Goal: Task Accomplishment & Management: Manage account settings

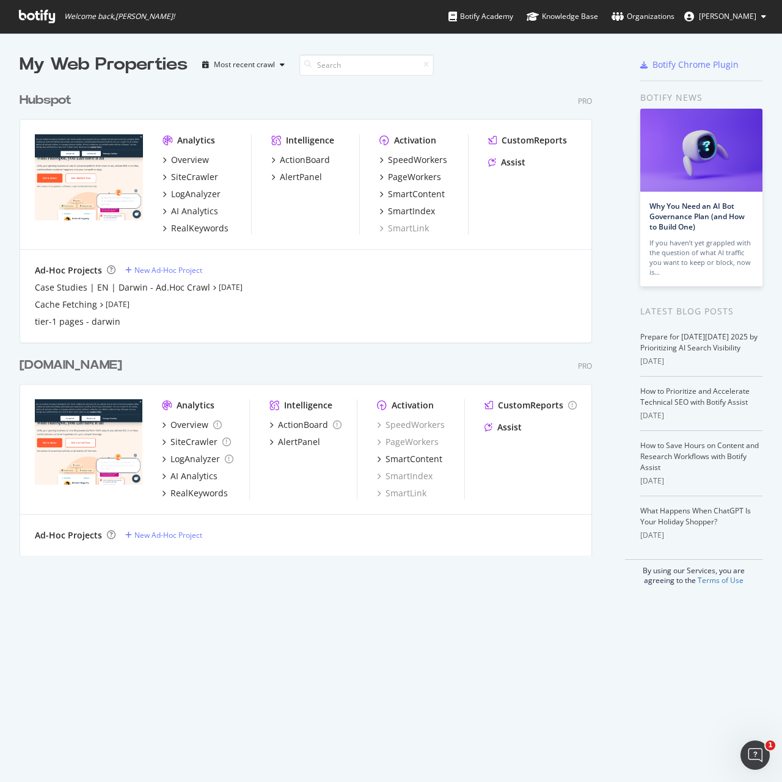
click at [63, 92] on div "Hubspot" at bounding box center [46, 101] width 52 height 18
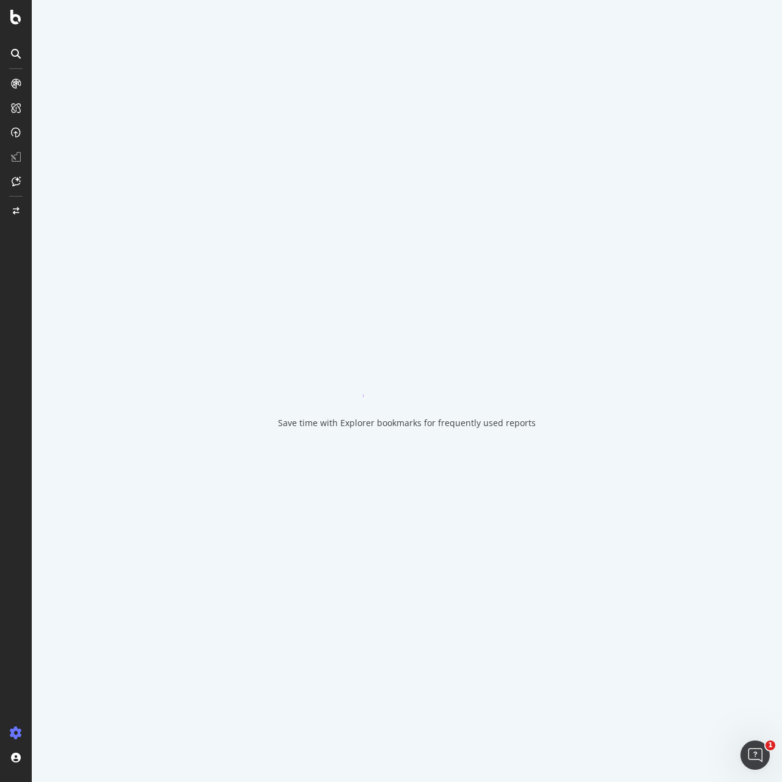
click at [63, 97] on div "Save time with Explorer bookmarks for frequently used reports" at bounding box center [407, 391] width 750 height 782
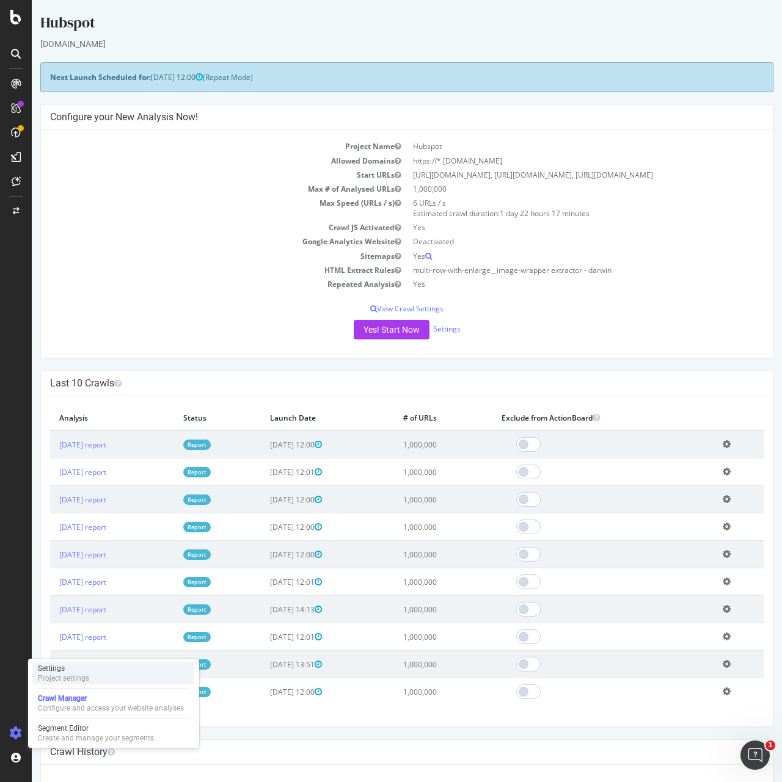
click at [73, 668] on div "Settings" at bounding box center [63, 669] width 51 height 10
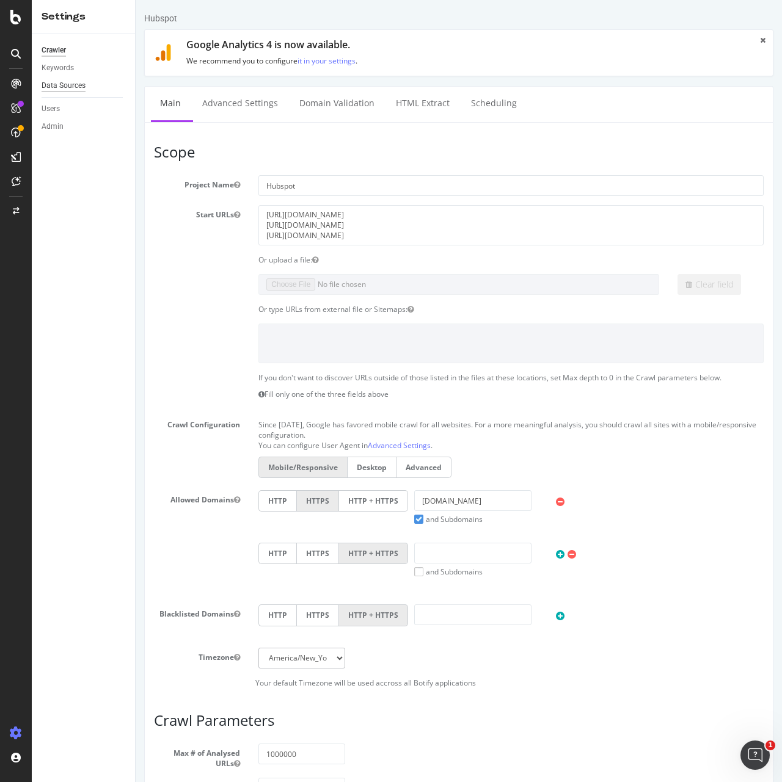
click at [65, 84] on div "Data Sources" at bounding box center [64, 85] width 44 height 13
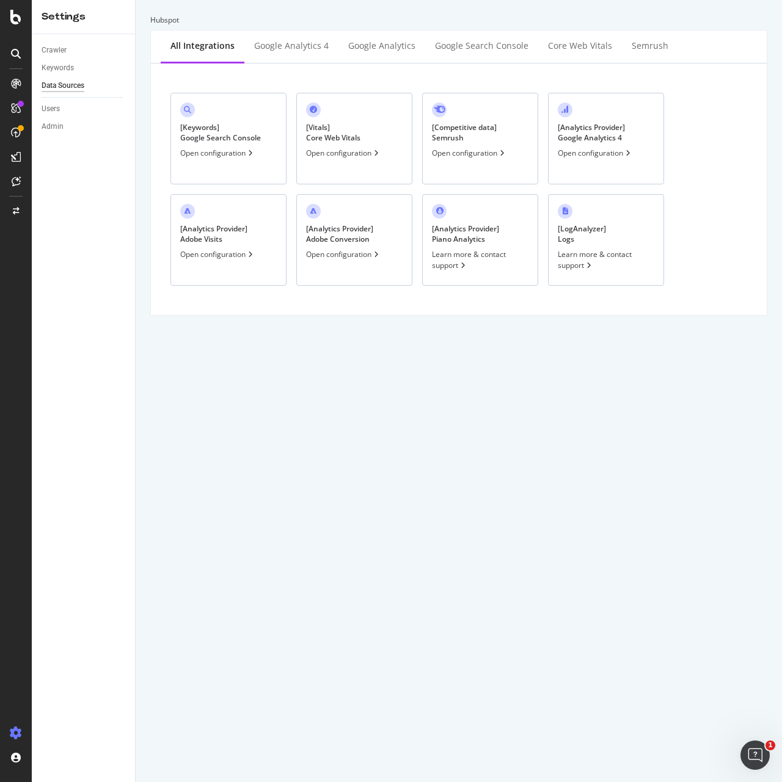
click at [234, 125] on div "[ Keywords ] Google Search Console" at bounding box center [220, 132] width 81 height 21
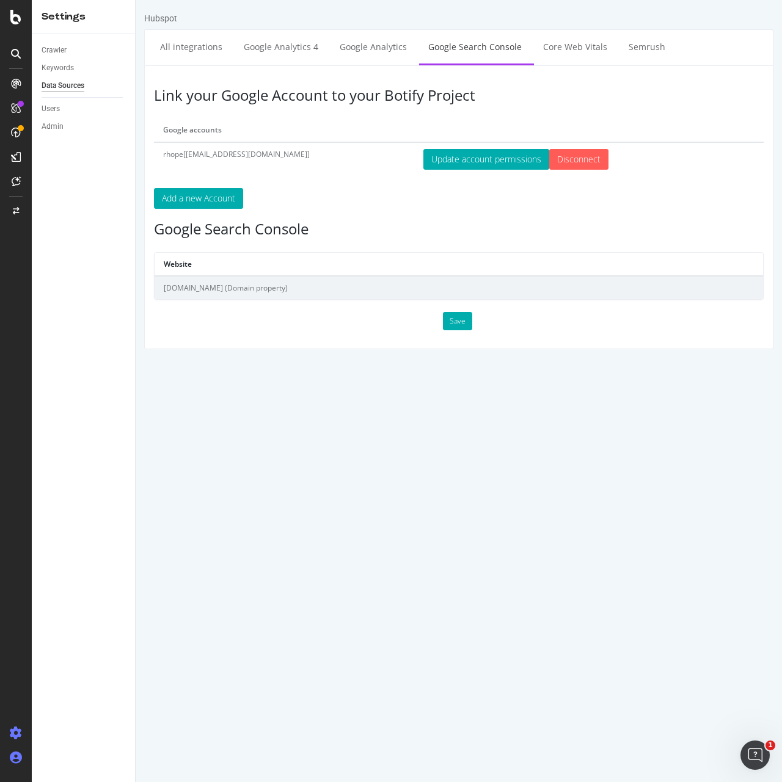
click at [21, 763] on icon at bounding box center [16, 758] width 12 height 12
click at [31, 756] on div "Profile Your Password Organizations Log Out" at bounding box center [87, 725] width 119 height 94
click at [45, 761] on img at bounding box center [45, 760] width 15 height 15
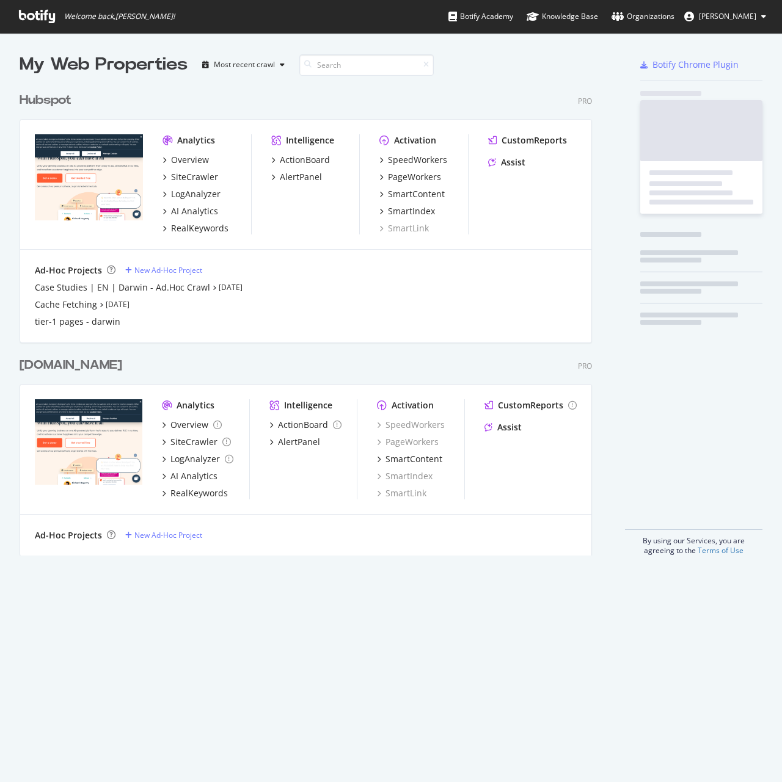
scroll to position [470, 573]
